Goal: Find specific page/section: Find specific page/section

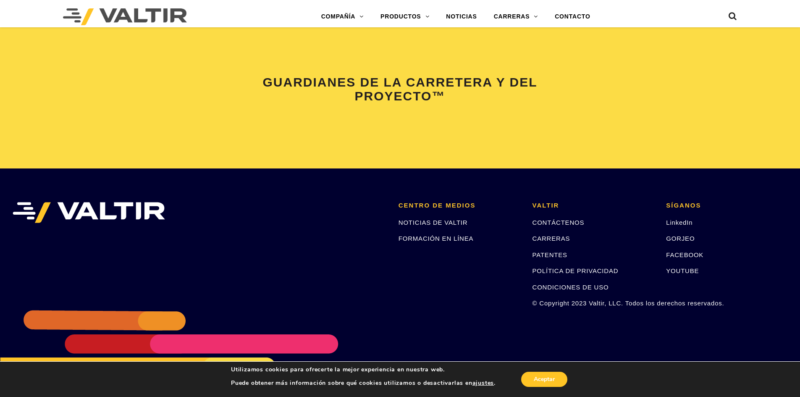
scroll to position [1787, 0]
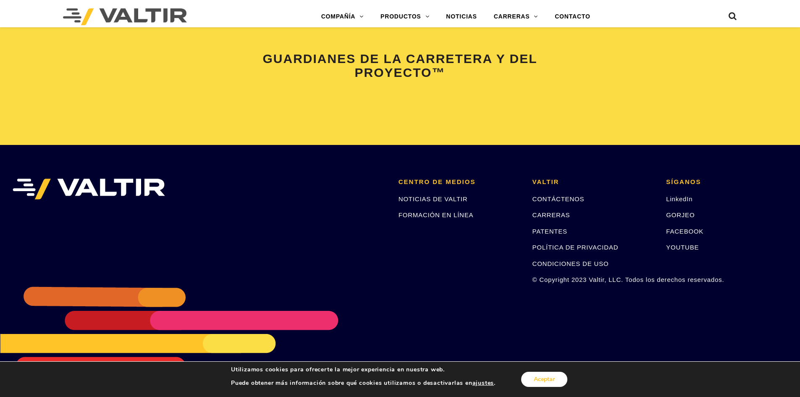
click at [541, 378] on font "Aceptar" at bounding box center [544, 379] width 21 height 8
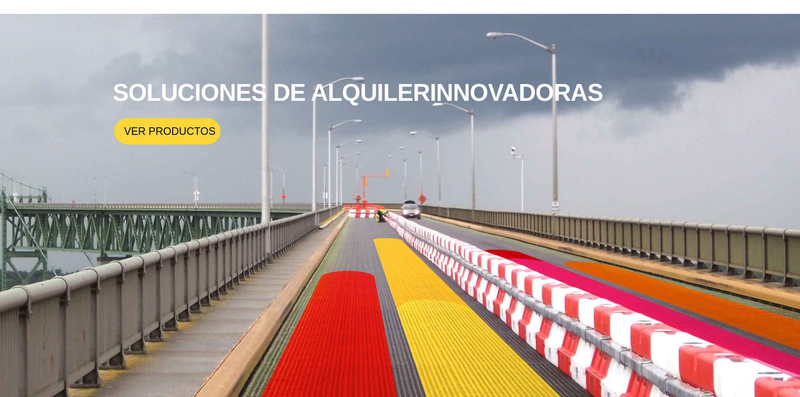
scroll to position [10, 0]
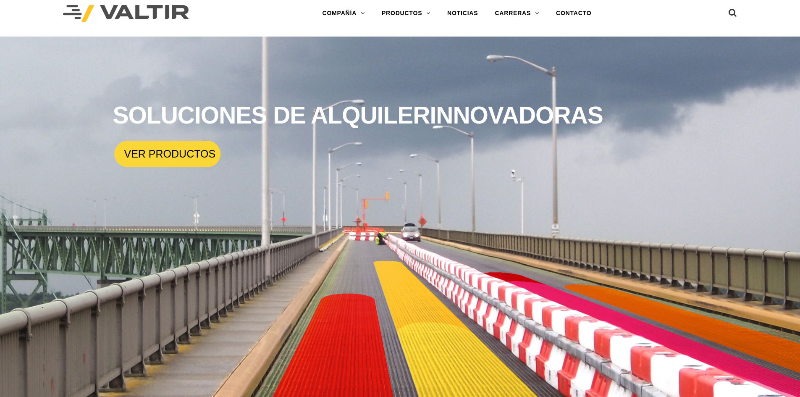
drag, startPoint x: 109, startPoint y: 16, endPoint x: 101, endPoint y: 13, distance: 9.2
click at [109, 16] on img at bounding box center [126, 13] width 126 height 17
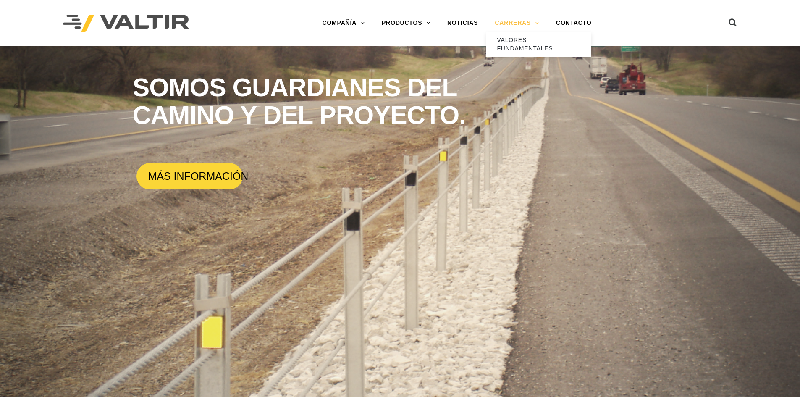
click at [504, 23] on font "CARRERAS" at bounding box center [513, 22] width 36 height 7
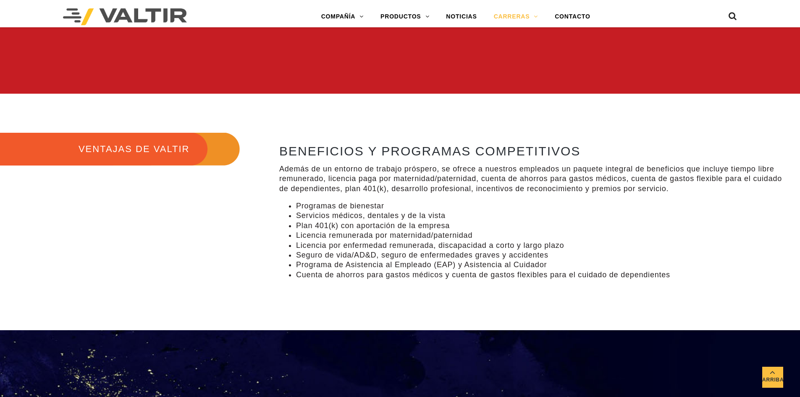
scroll to position [686, 0]
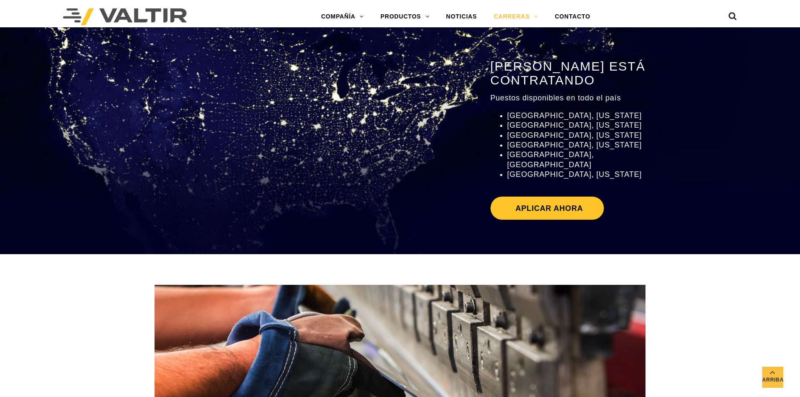
drag, startPoint x: 332, startPoint y: 179, endPoint x: 291, endPoint y: 187, distance: 41.6
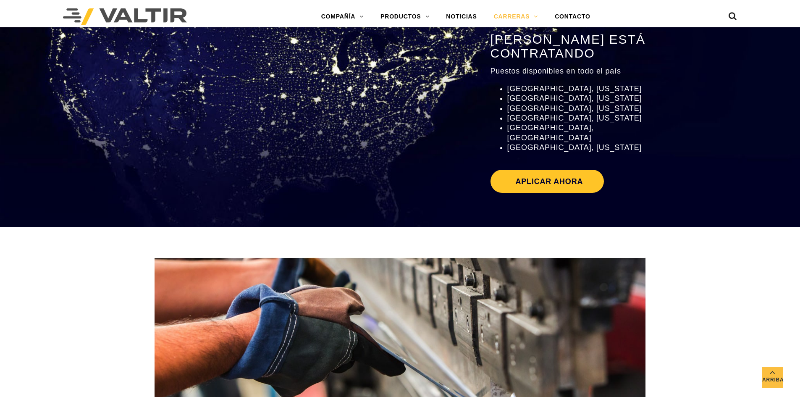
scroll to position [1190, 0]
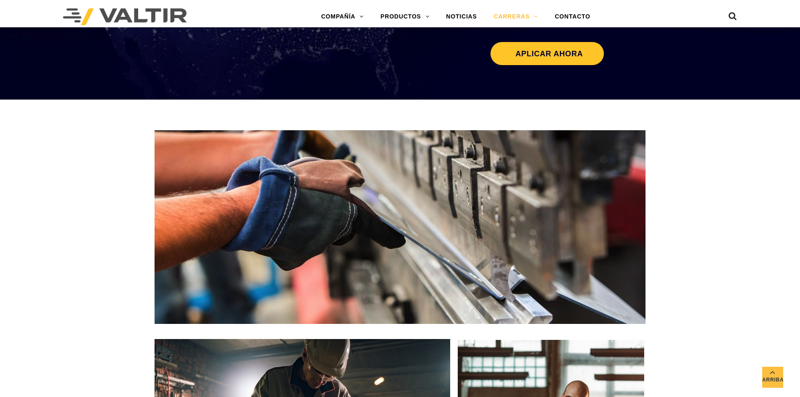
drag, startPoint x: 133, startPoint y: 34, endPoint x: 70, endPoint y: 27, distance: 63.7
